Goal: Task Accomplishment & Management: Use online tool/utility

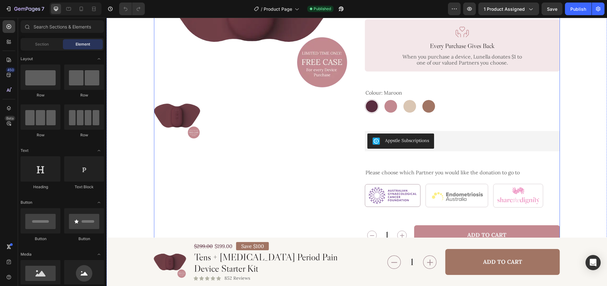
scroll to position [155, 0]
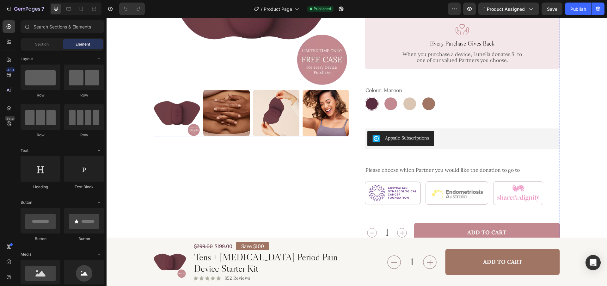
click at [301, 111] on div at bounding box center [251, 113] width 195 height 46
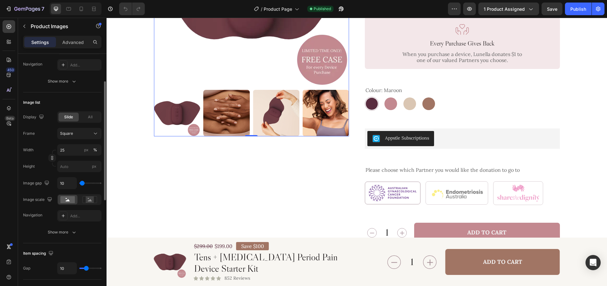
scroll to position [172, 0]
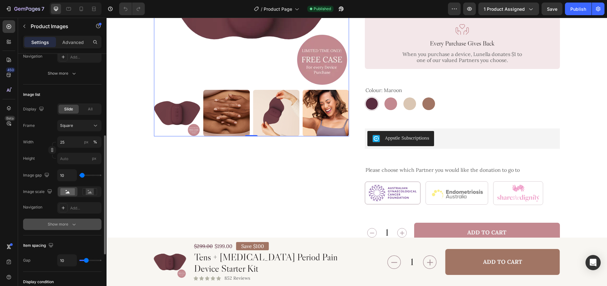
click at [66, 226] on div "Show more" at bounding box center [62, 224] width 29 height 6
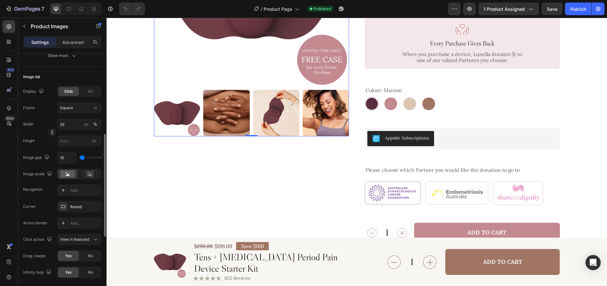
scroll to position [189, 0]
click at [87, 111] on div "Square" at bounding box center [75, 109] width 31 height 6
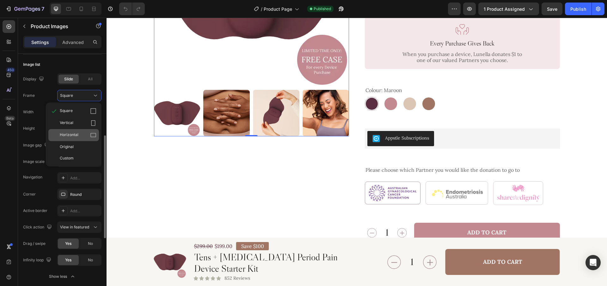
scroll to position [207, 0]
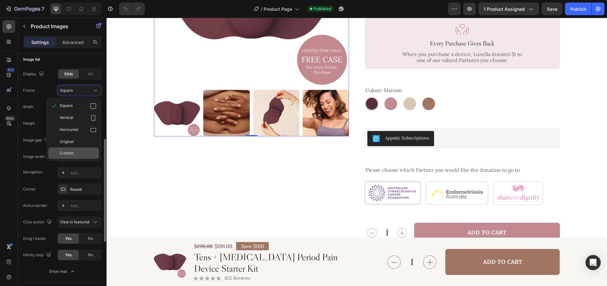
click at [73, 152] on span "Custom" at bounding box center [67, 153] width 14 height 6
click at [71, 126] on input "px" at bounding box center [79, 123] width 44 height 11
click at [73, 123] on input "px" at bounding box center [79, 123] width 44 height 11
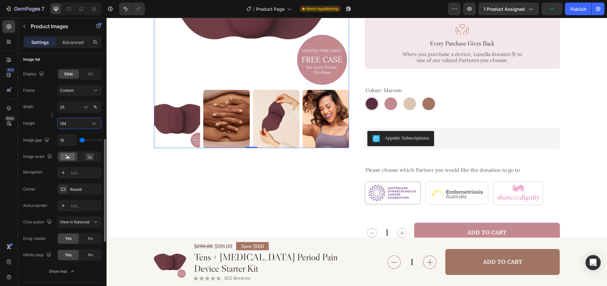
type input "184"
click at [33, 115] on div "Width 25 px % Height 184 px" at bounding box center [62, 115] width 78 height 28
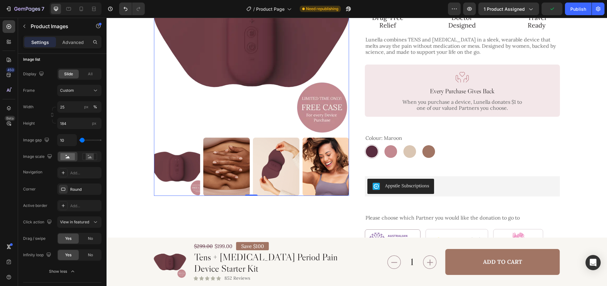
scroll to position [105, 0]
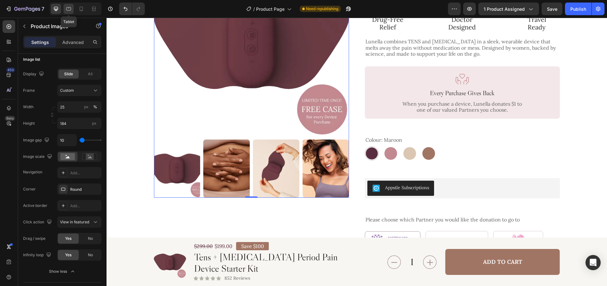
click at [69, 11] on icon at bounding box center [68, 9] width 6 height 6
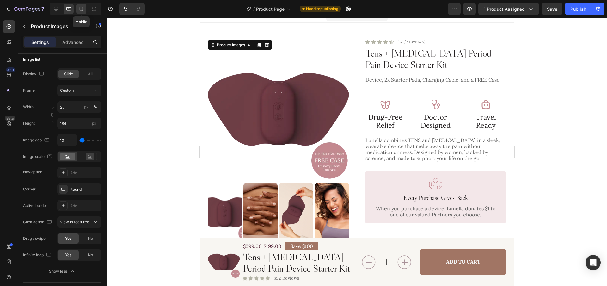
scroll to position [7, 0]
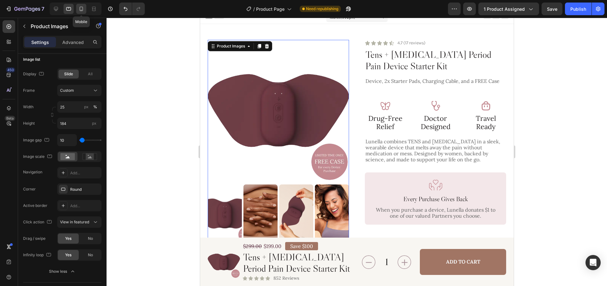
click at [81, 9] on icon at bounding box center [81, 9] width 6 height 6
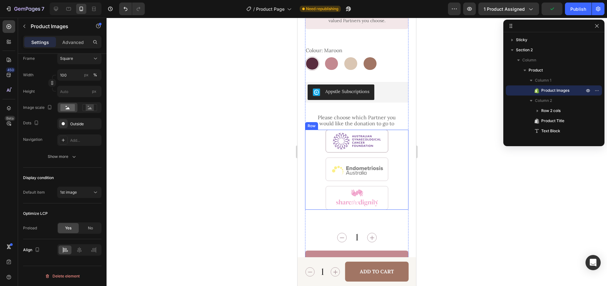
scroll to position [345, 0]
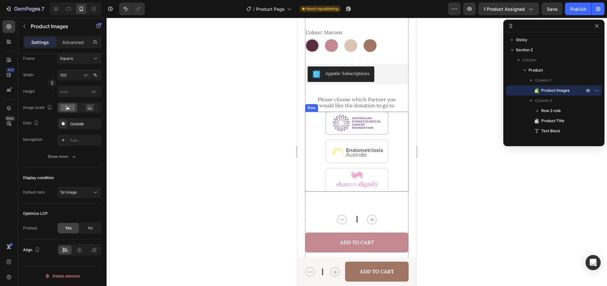
click at [391, 146] on div "Image Image Image Row" at bounding box center [356, 152] width 103 height 80
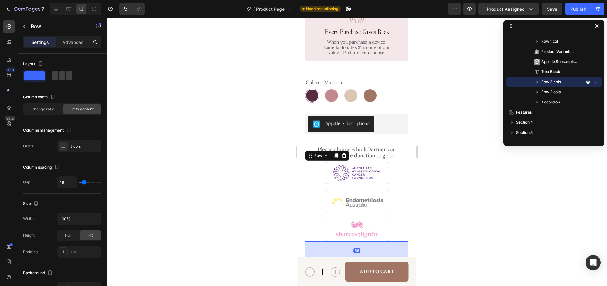
scroll to position [283, 0]
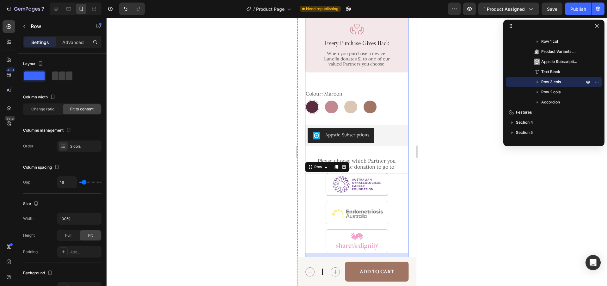
click at [389, 147] on div "Icon Icon Icon Icon Icon Icon List 4.7 (17 reviews) Text Block Row Tens + [MEDI…" at bounding box center [356, 176] width 103 height 582
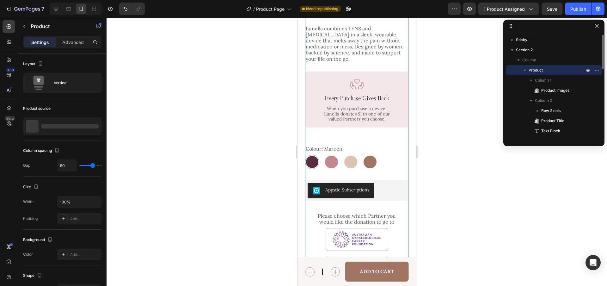
scroll to position [223, 0]
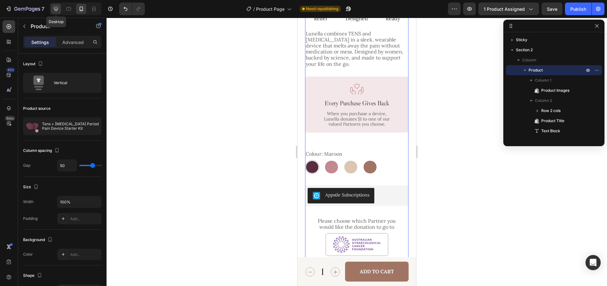
click at [53, 9] on icon at bounding box center [56, 9] width 6 height 6
type input "1284"
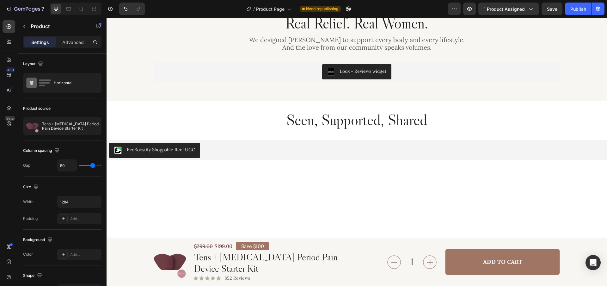
scroll to position [1837, 0]
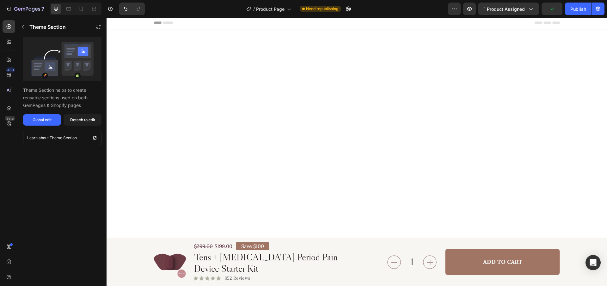
scroll to position [0, 0]
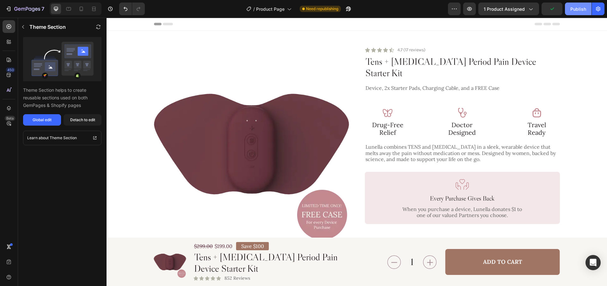
click at [575, 10] on div "Publish" at bounding box center [579, 9] width 16 height 7
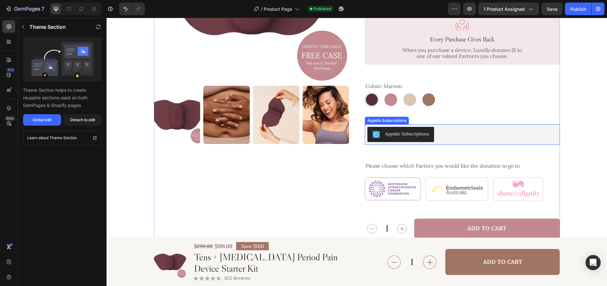
click at [449, 127] on div "Appstle Subscriptions" at bounding box center [463, 134] width 190 height 15
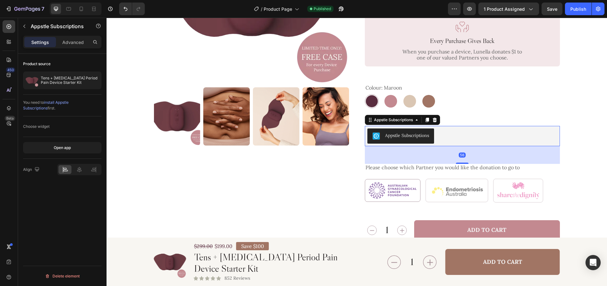
scroll to position [156, 0]
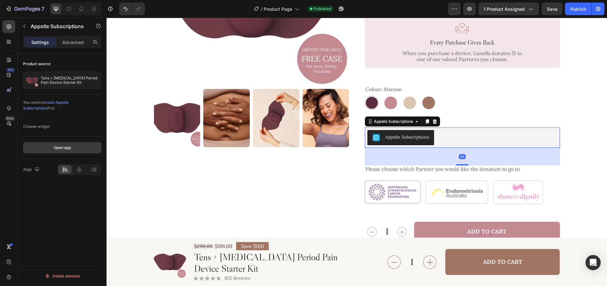
click at [66, 145] on div "Open app" at bounding box center [62, 148] width 17 height 6
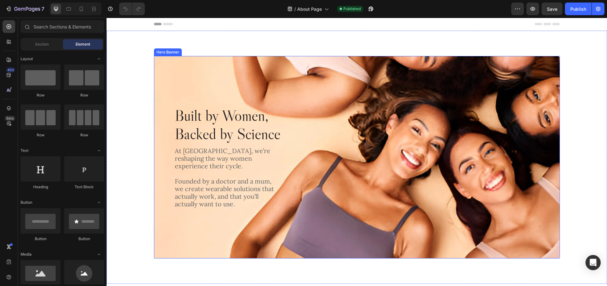
click at [254, 92] on div "Background Image" at bounding box center [357, 157] width 406 height 202
